Goal: Transaction & Acquisition: Purchase product/service

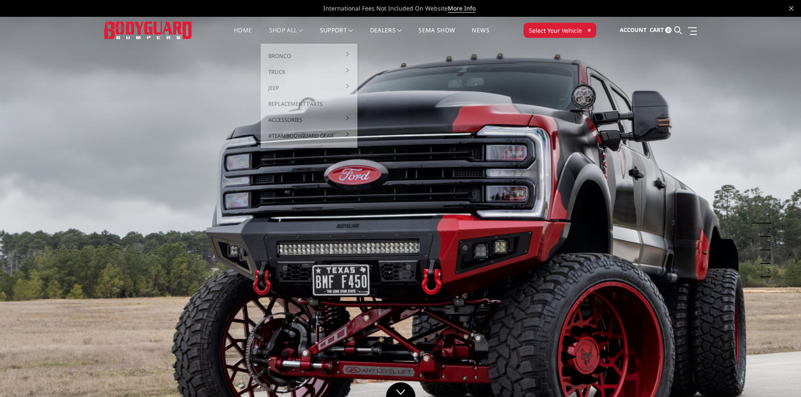
click at [288, 33] on link "shop all" at bounding box center [286, 35] width 34 height 16
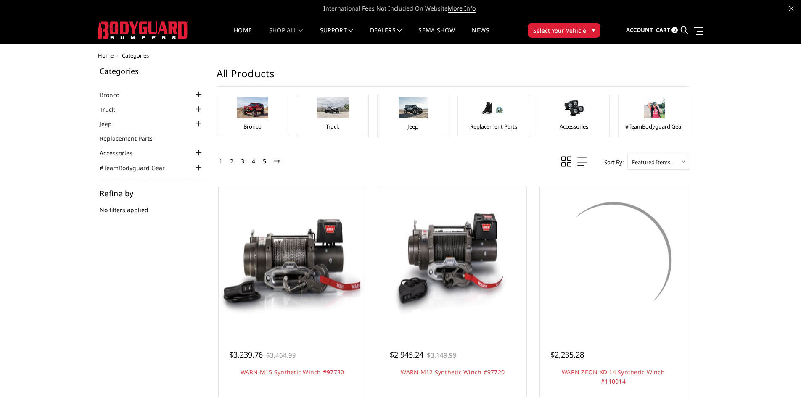
click at [276, 71] on h1 "All Products" at bounding box center [452, 76] width 472 height 19
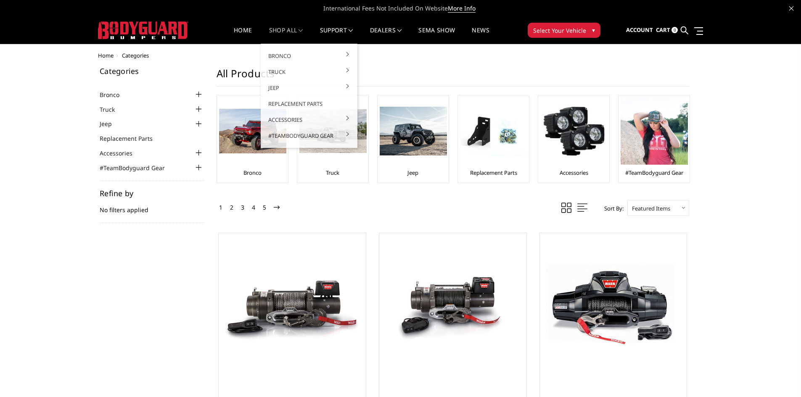
click at [282, 30] on link "shop all" at bounding box center [286, 35] width 34 height 16
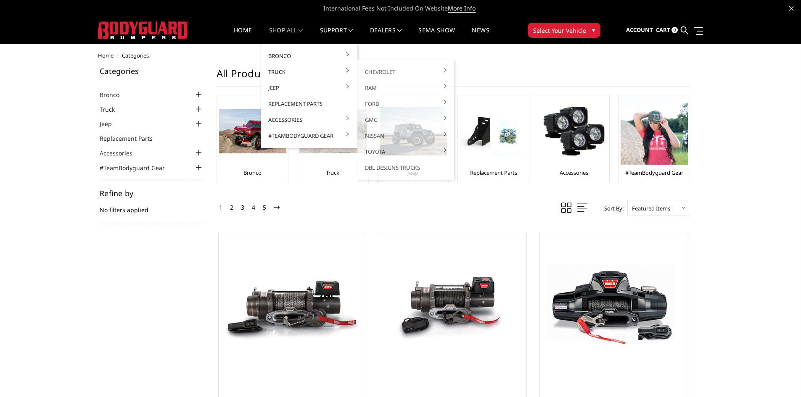
click at [274, 73] on link "Truck" at bounding box center [309, 72] width 90 height 16
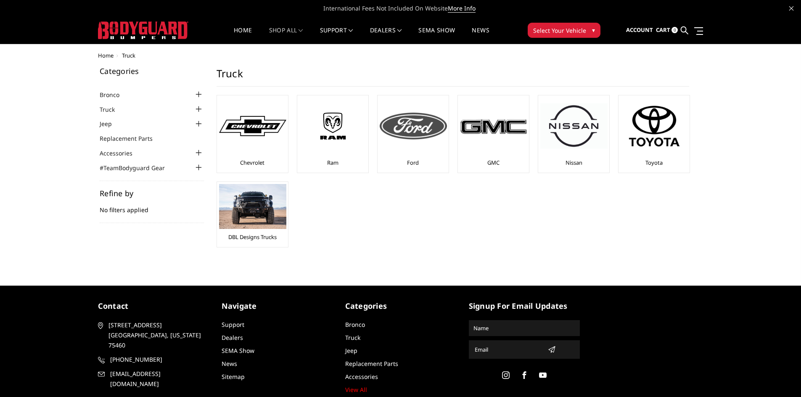
click at [425, 136] on img at bounding box center [413, 126] width 67 height 27
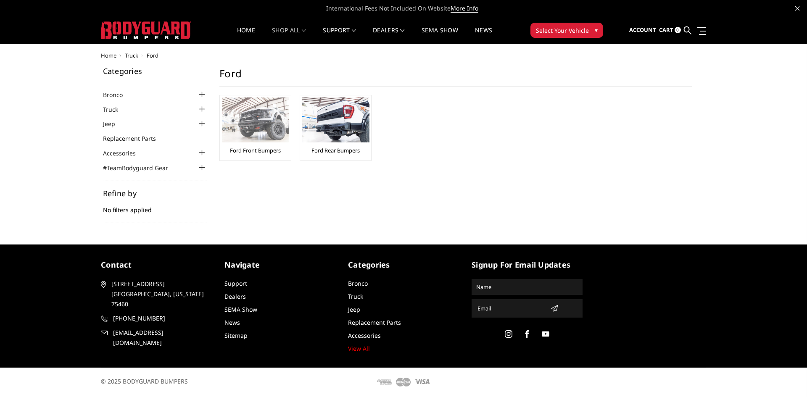
click at [265, 136] on img at bounding box center [255, 120] width 67 height 45
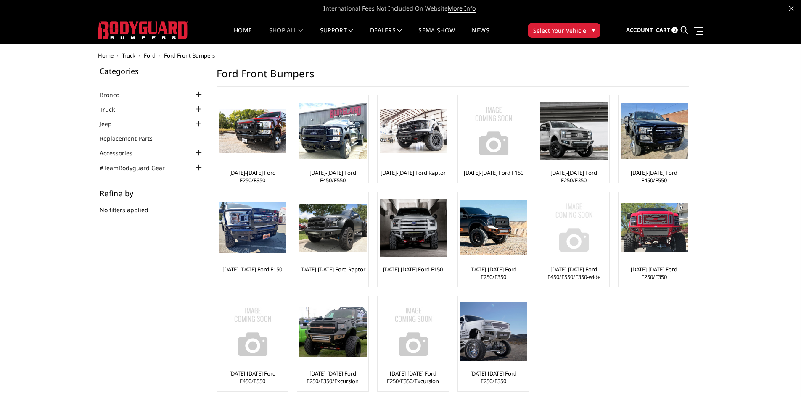
click at [570, 249] on img at bounding box center [573, 227] width 67 height 67
